Goal: Task Accomplishment & Management: Complete application form

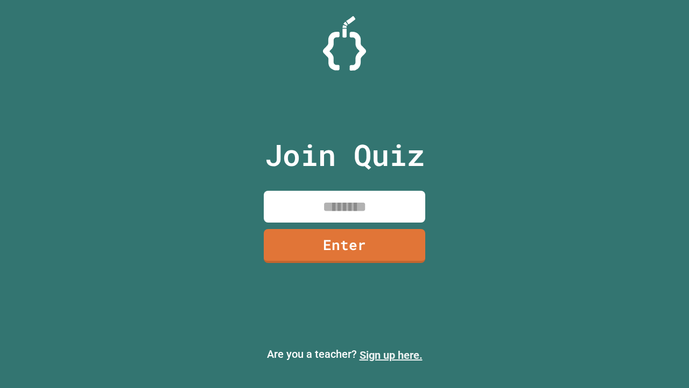
click at [391, 355] on link "Sign up here." at bounding box center [391, 354] width 63 height 13
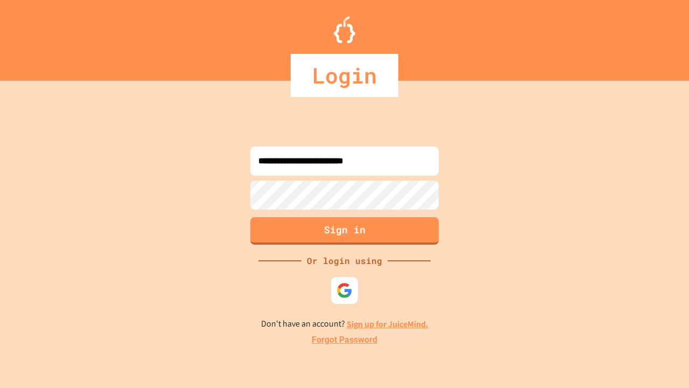
type input "**********"
